Goal: Transaction & Acquisition: Subscribe to service/newsletter

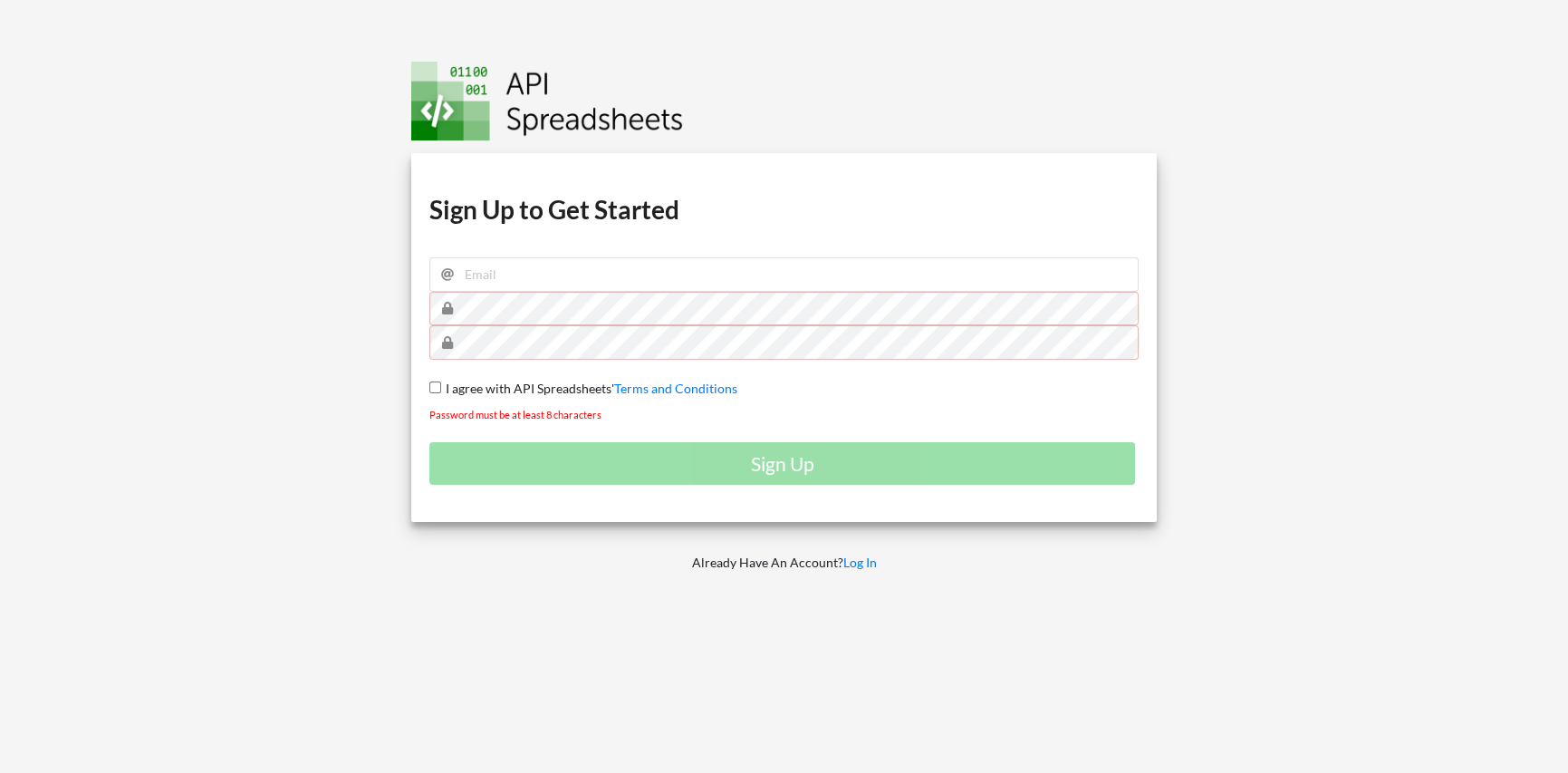
click at [469, 393] on span "I agree with API Spreadsheets'" at bounding box center [527, 388] width 173 height 15
click at [441, 393] on input "I agree with API Spreadsheets' Terms and Conditions" at bounding box center [434, 387] width 12 height 12
checkbox input "true"
click at [488, 279] on input "email" at bounding box center [784, 275] width 709 height 35
click at [504, 275] on input "email" at bounding box center [784, 275] width 709 height 35
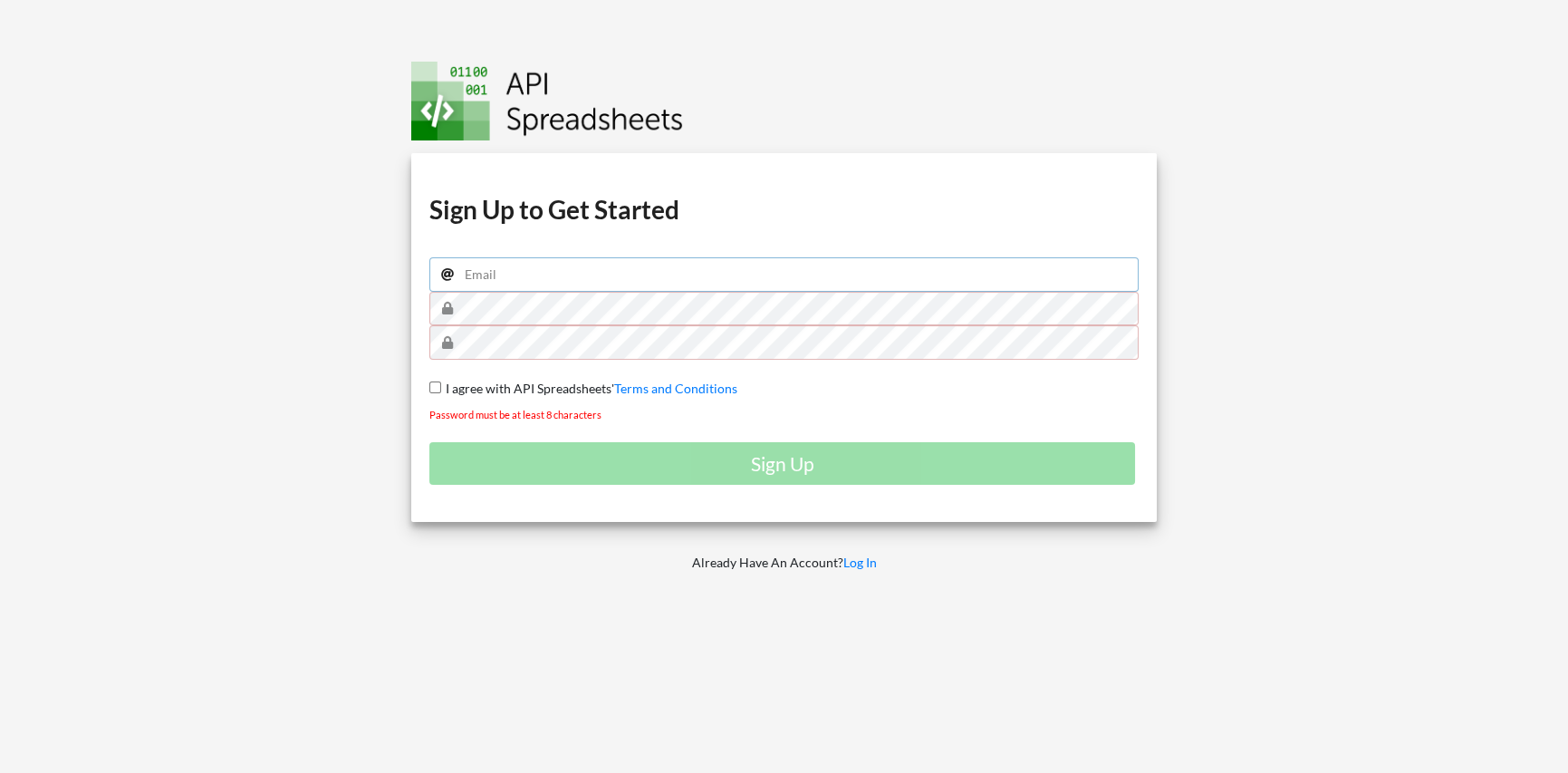
click at [500, 275] on input "email" at bounding box center [784, 275] width 709 height 35
paste input "[PERSON_NAME][EMAIL_ADDRESS][DOMAIN_NAME]"
type input "[PERSON_NAME][EMAIL_ADDRESS][DOMAIN_NAME]"
click at [494, 386] on span "I agree with API Spreadsheets'" at bounding box center [527, 388] width 173 height 15
click at [441, 386] on input "I agree with API Spreadsheets' Terms and Conditions" at bounding box center [434, 387] width 12 height 12
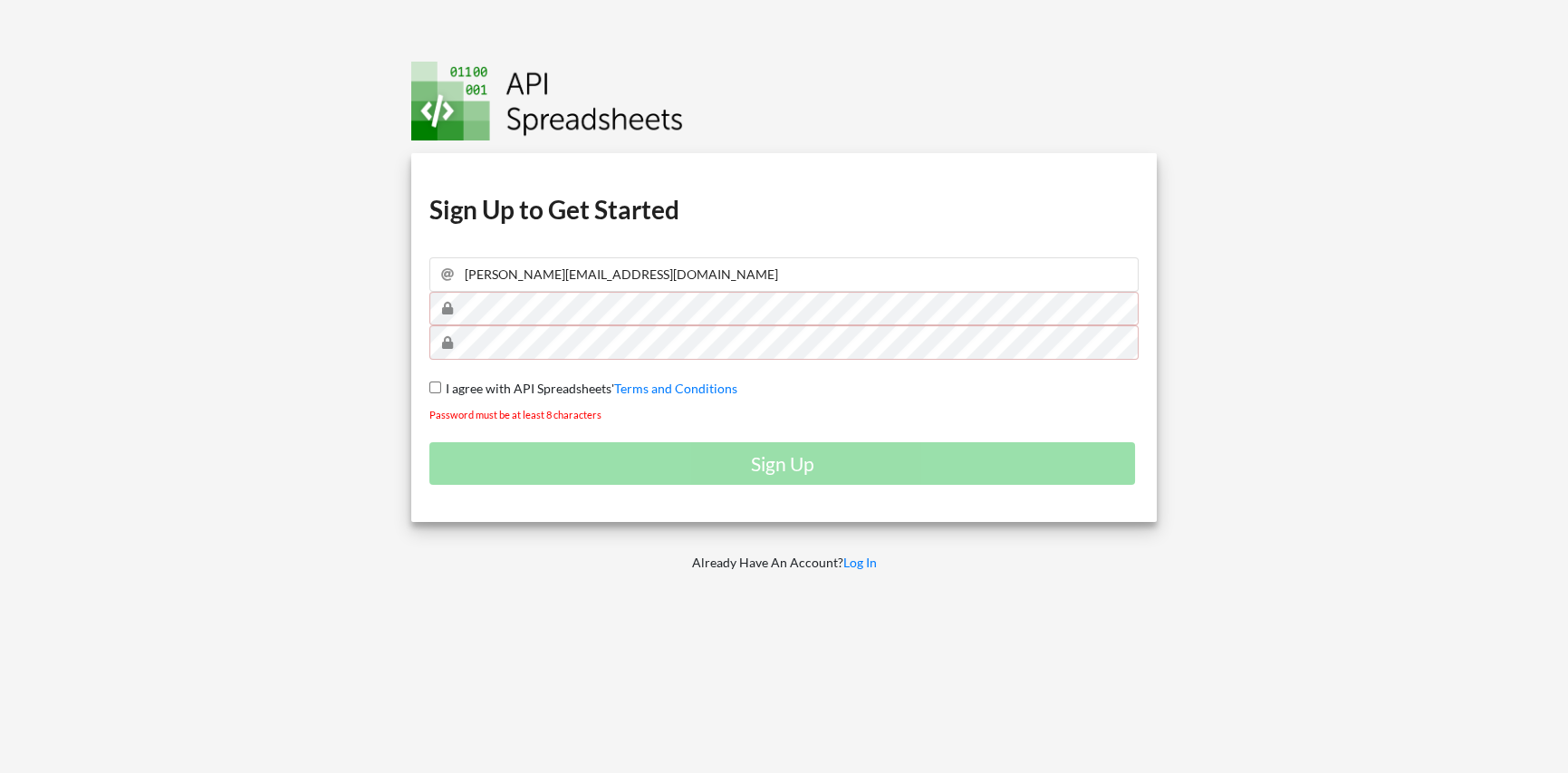
checkbox input "true"
click at [662, 464] on div "Sign Up" at bounding box center [784, 463] width 709 height 43
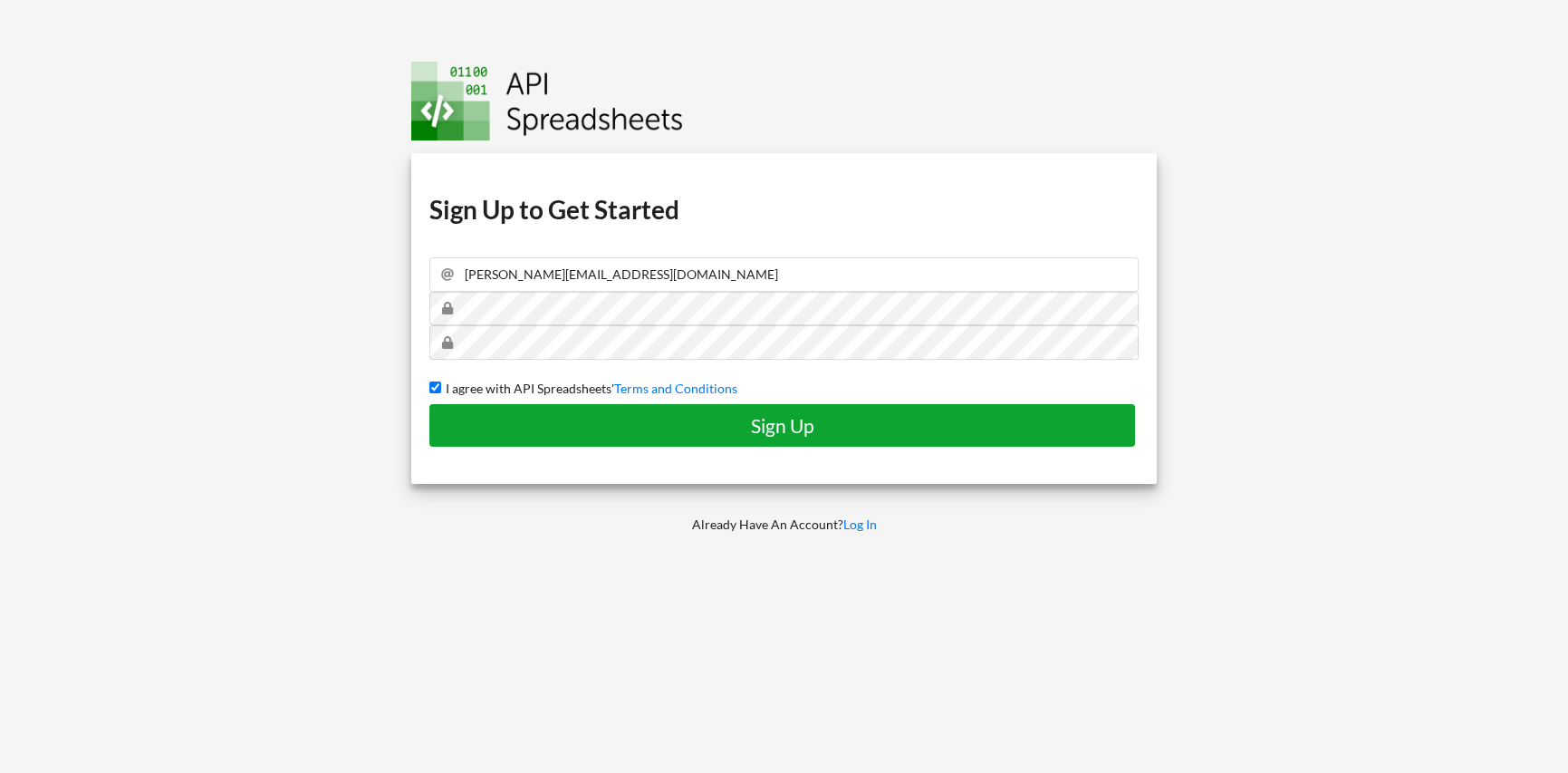
click at [576, 433] on h4 "Sign Up" at bounding box center [782, 425] width 668 height 23
checkbox input "false"
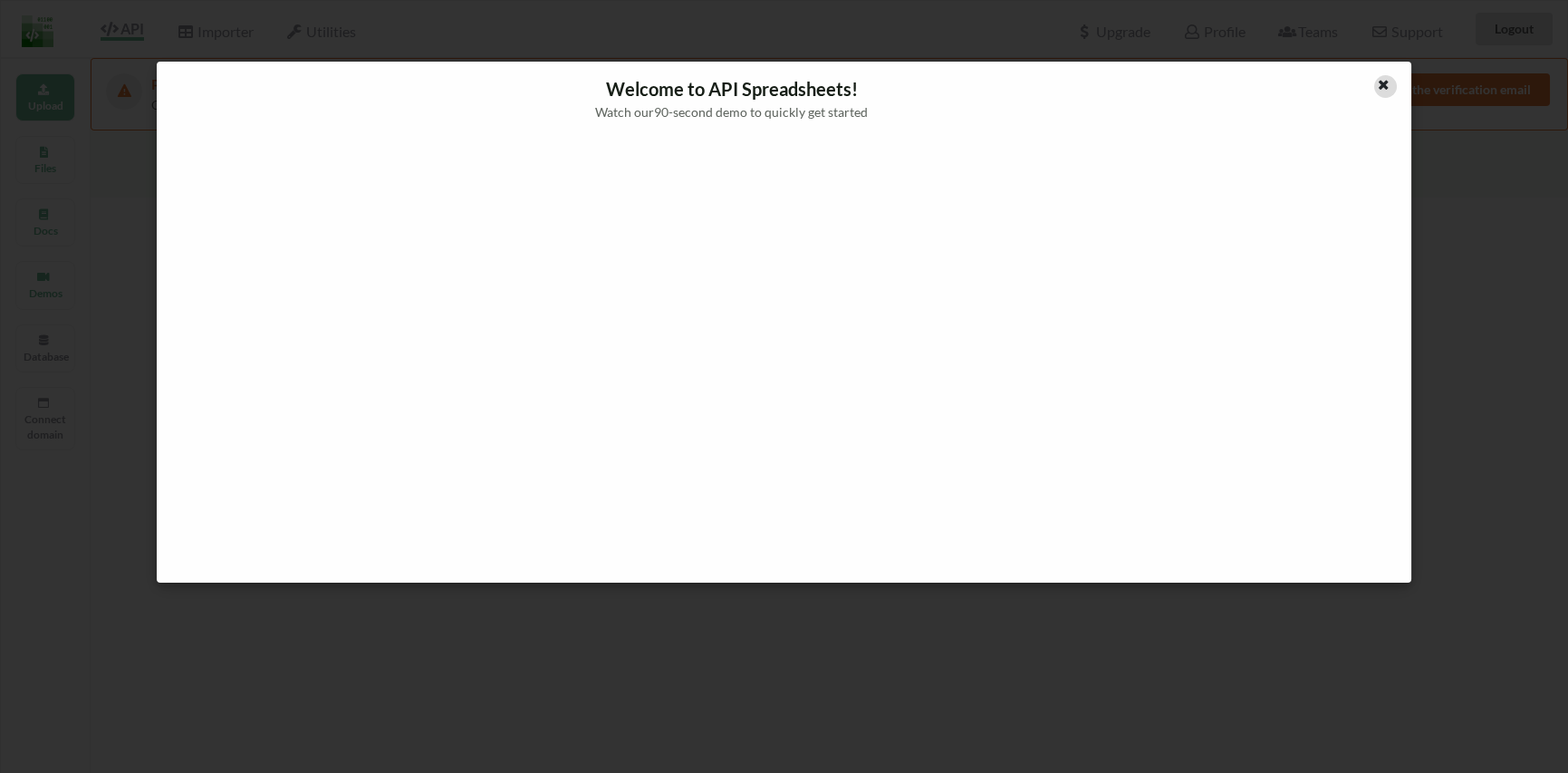
click at [1383, 81] on icon at bounding box center [1383, 83] width 15 height 13
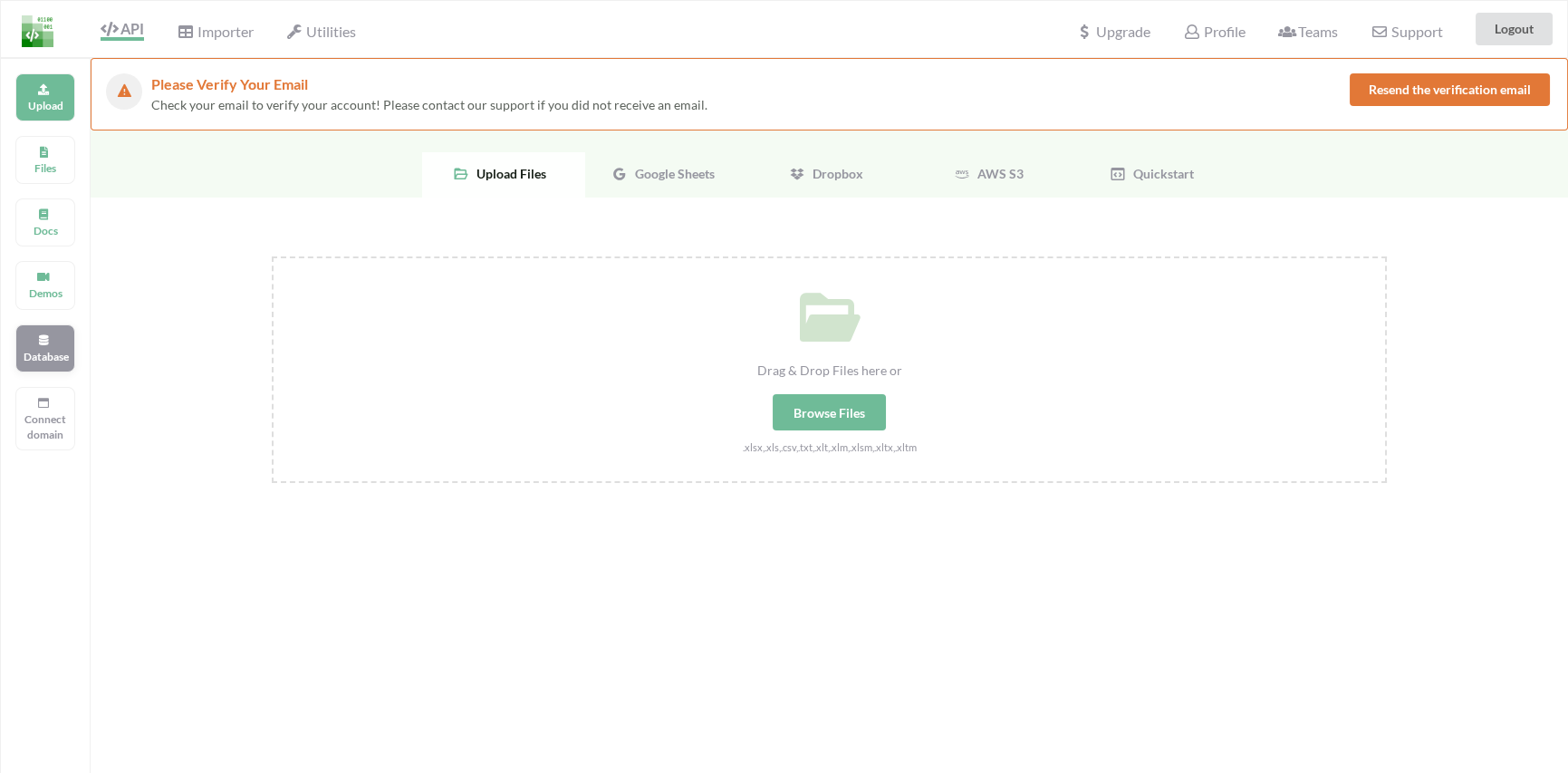
click at [40, 355] on p "Database" at bounding box center [45, 356] width 44 height 15
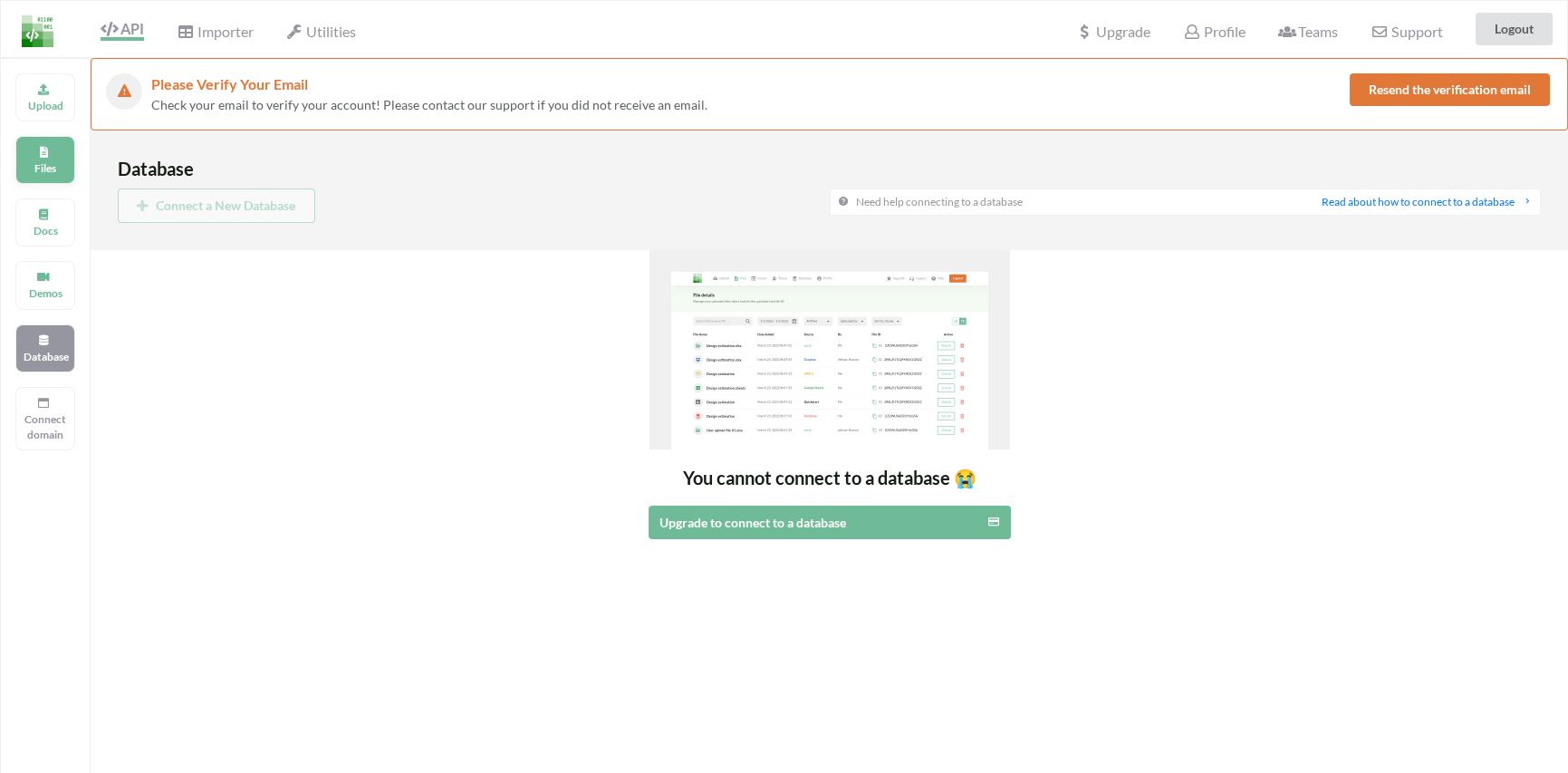
click at [43, 151] on icon at bounding box center [44, 149] width 13 height 11
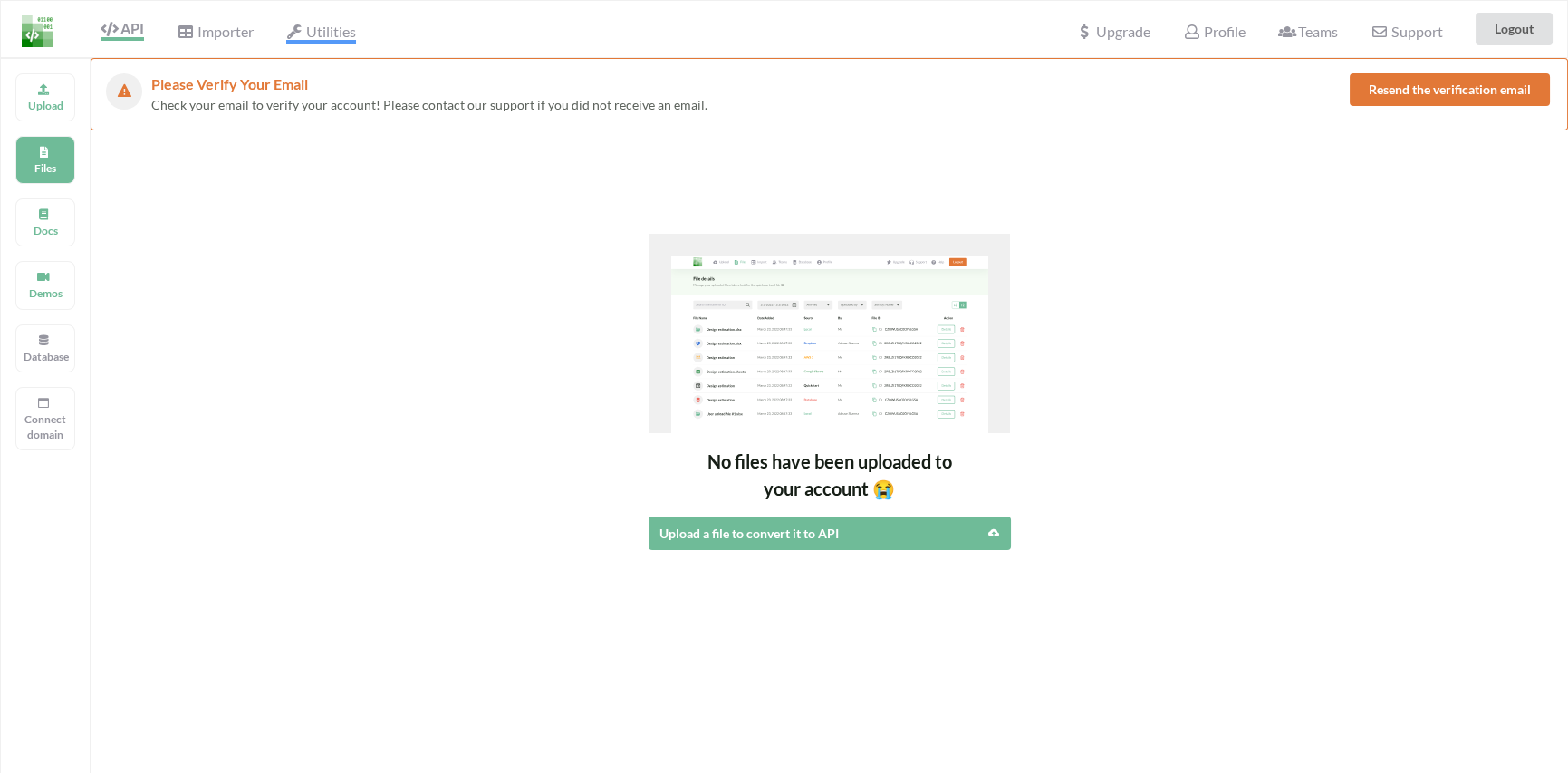
click at [317, 32] on span "Utilities" at bounding box center [321, 34] width 70 height 22
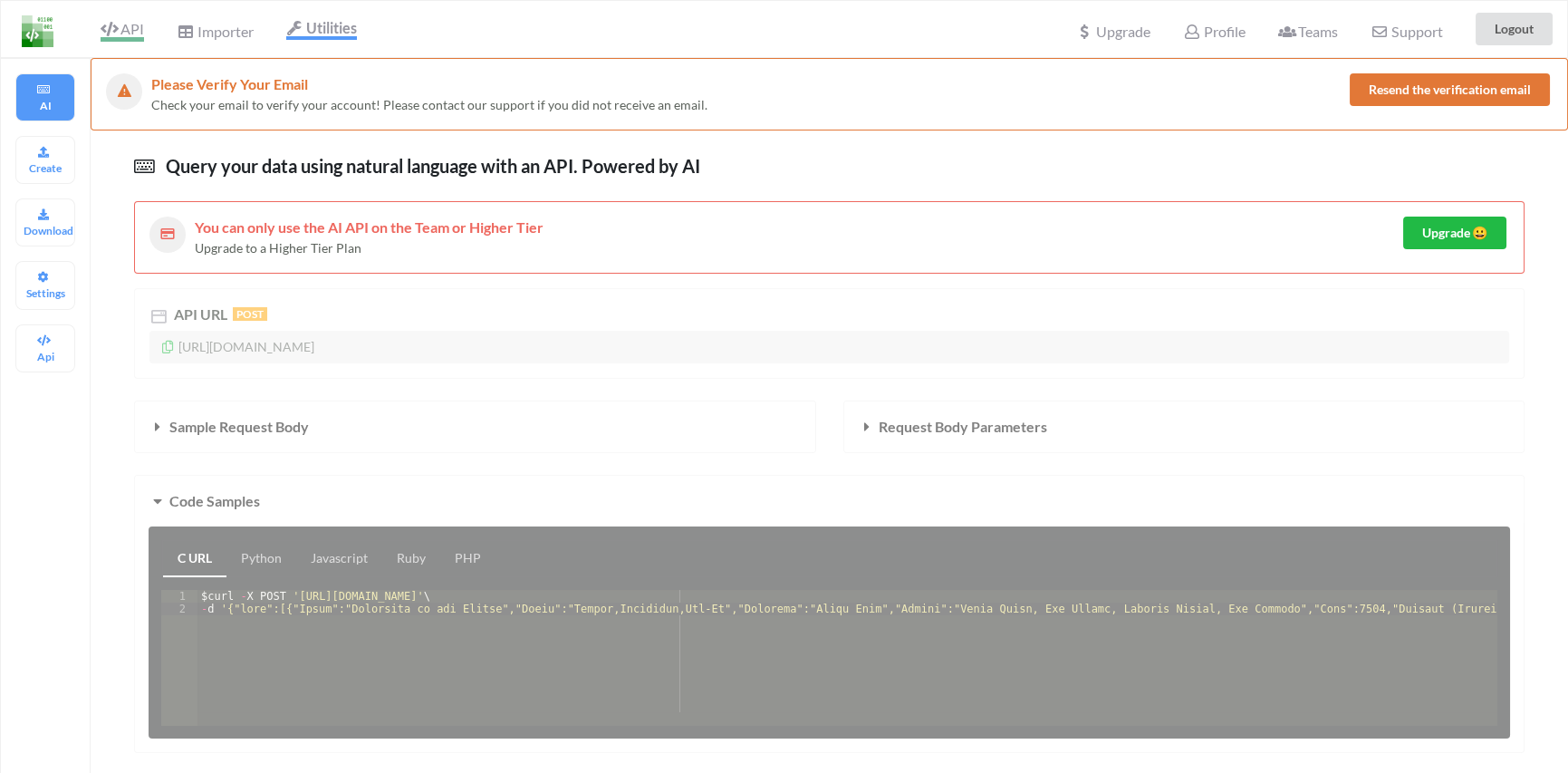
click at [135, 34] on span "API" at bounding box center [123, 31] width 44 height 22
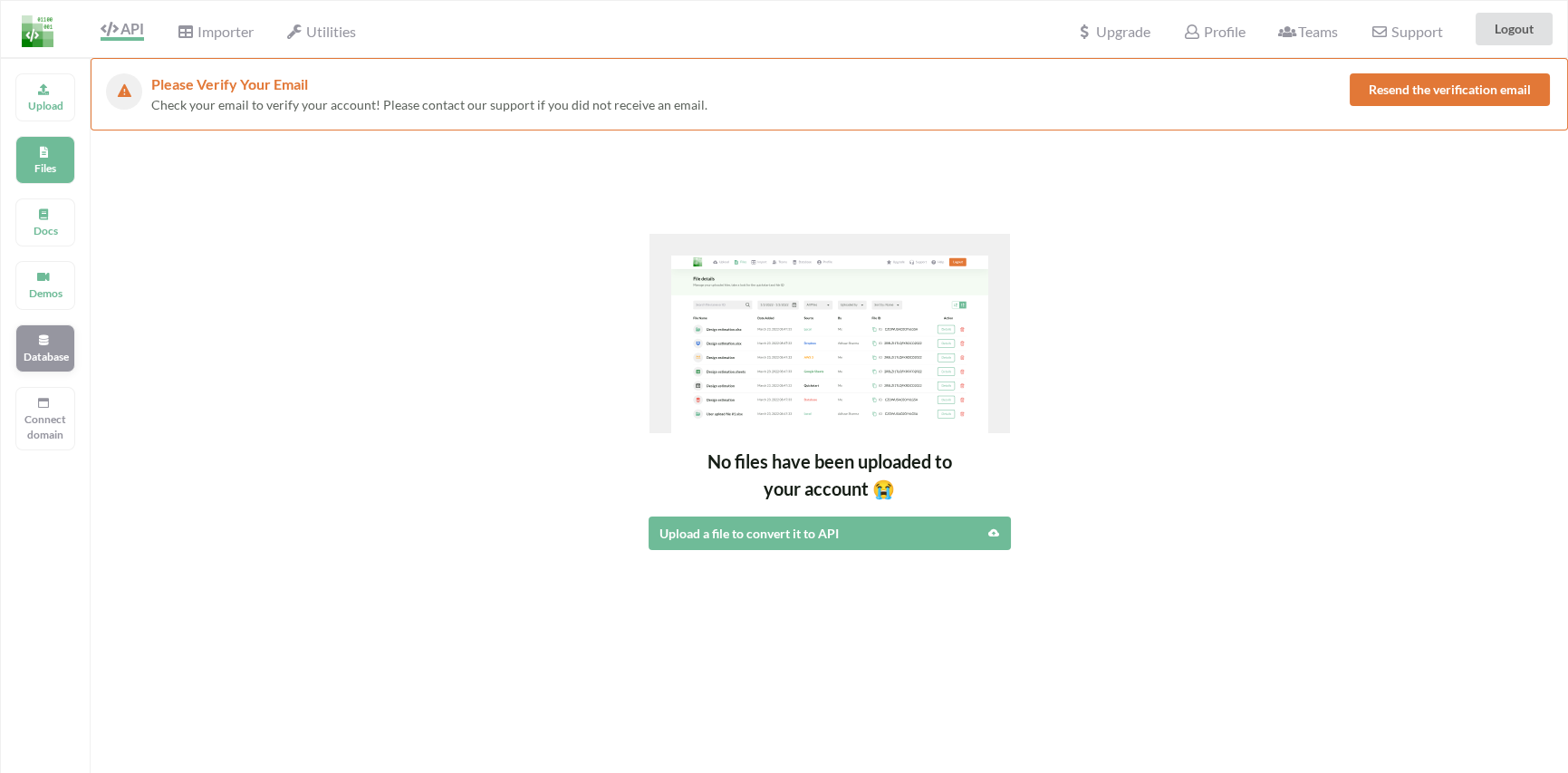
click at [48, 353] on p "Database" at bounding box center [45, 356] width 44 height 15
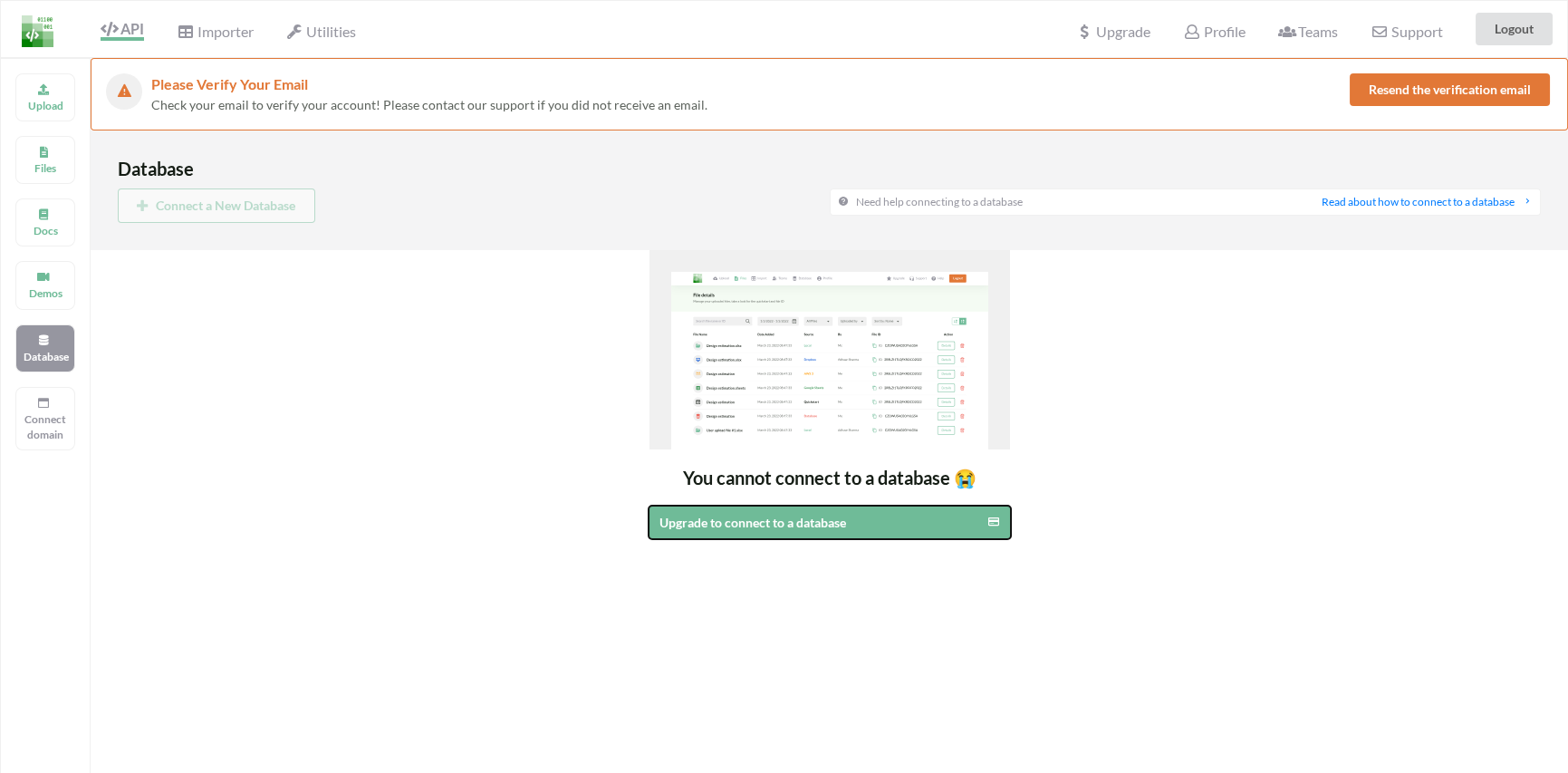
click at [809, 528] on div "Upgrade to connect to a database" at bounding box center [788, 522] width 257 height 19
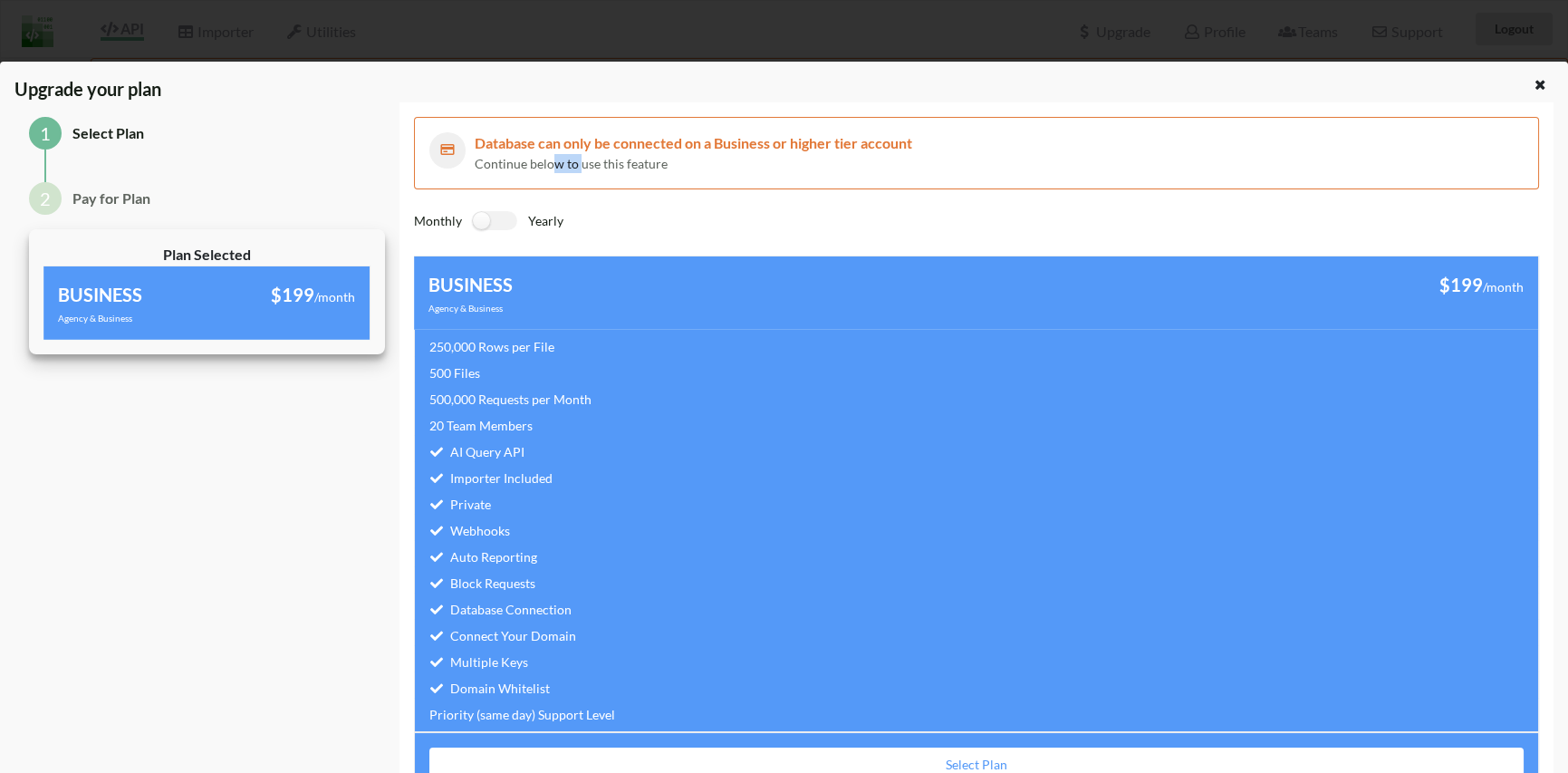
click at [577, 163] on span "Continue below to use this feature" at bounding box center [571, 163] width 193 height 15
click at [601, 166] on span "Continue below to use this feature" at bounding box center [571, 163] width 193 height 15
click at [1533, 78] on icon at bounding box center [1540, 83] width 15 height 13
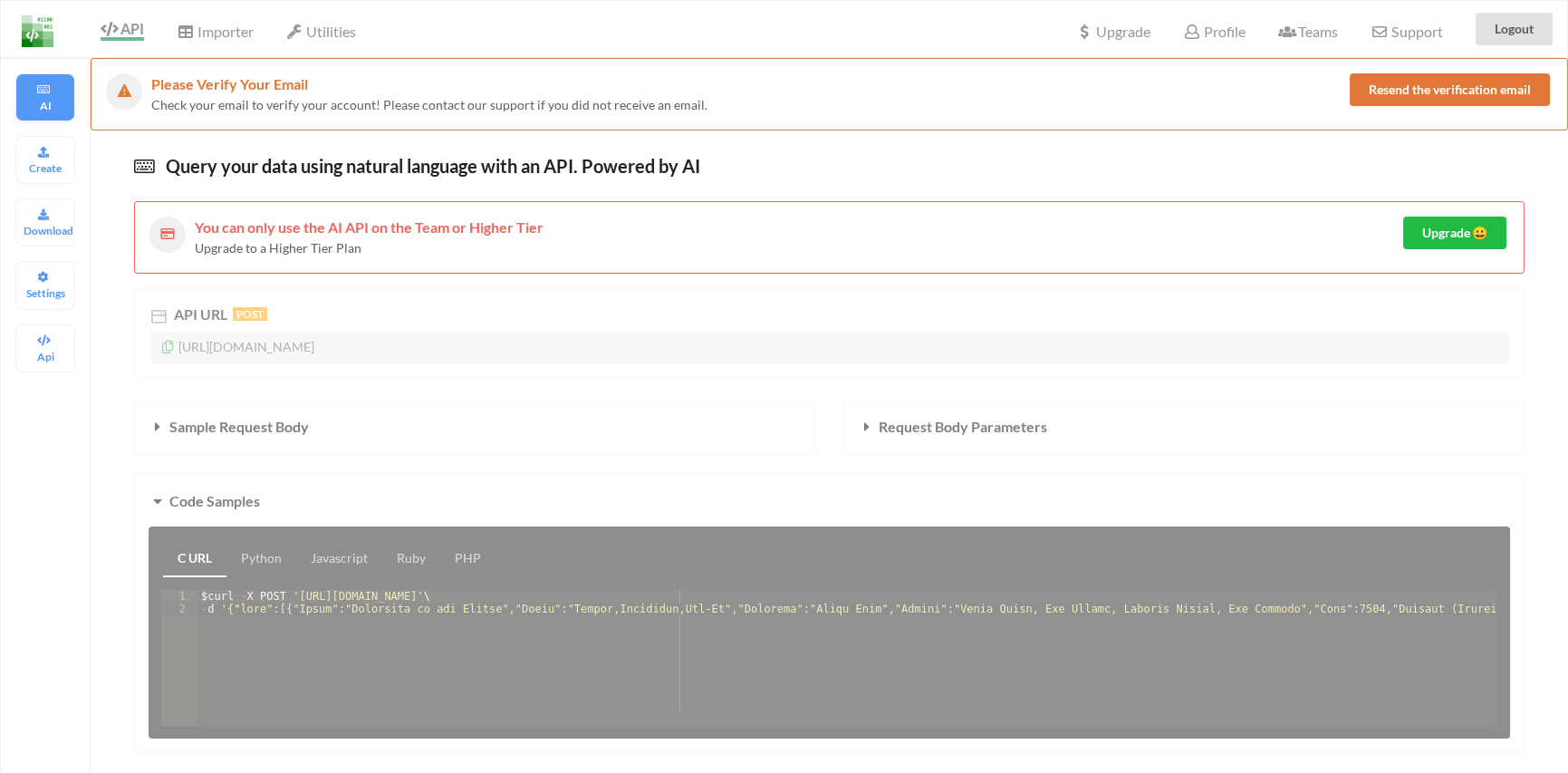
click at [48, 95] on div "AI" at bounding box center [45, 97] width 60 height 48
